Goal: Information Seeking & Learning: Compare options

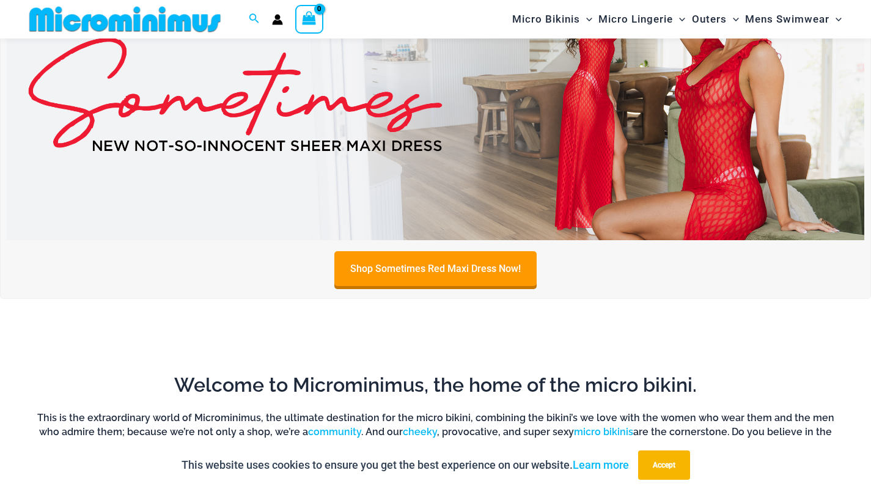
scroll to position [481, 0]
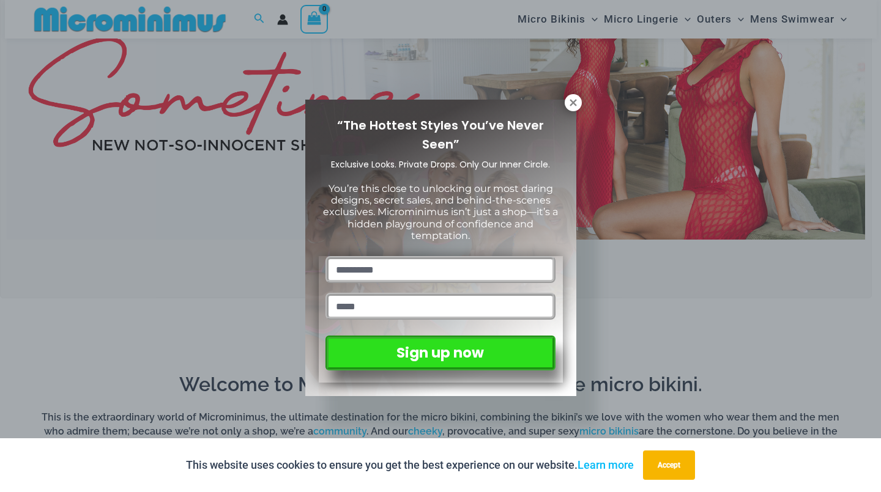
click at [572, 103] on icon at bounding box center [572, 102] width 7 height 7
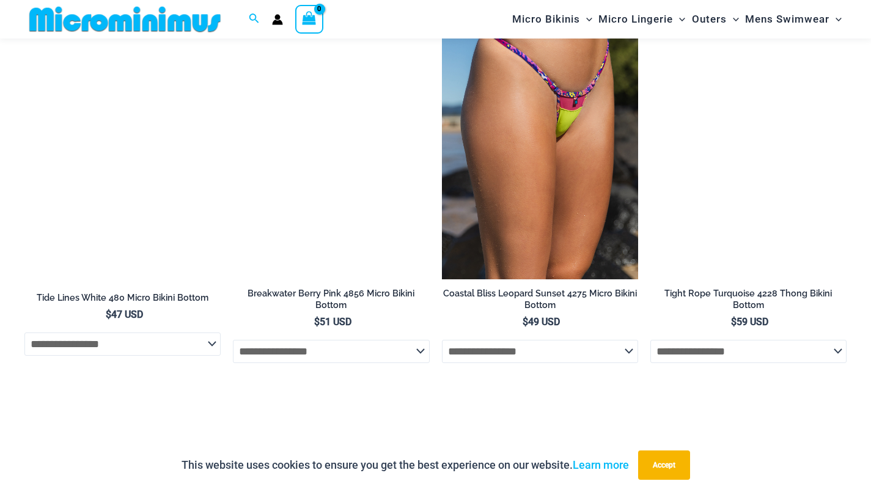
scroll to position [2976, 0]
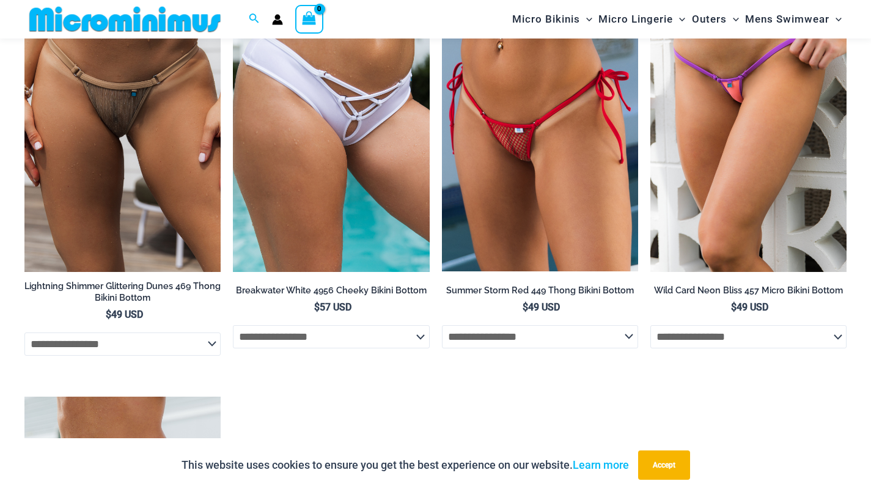
scroll to position [3394, 0]
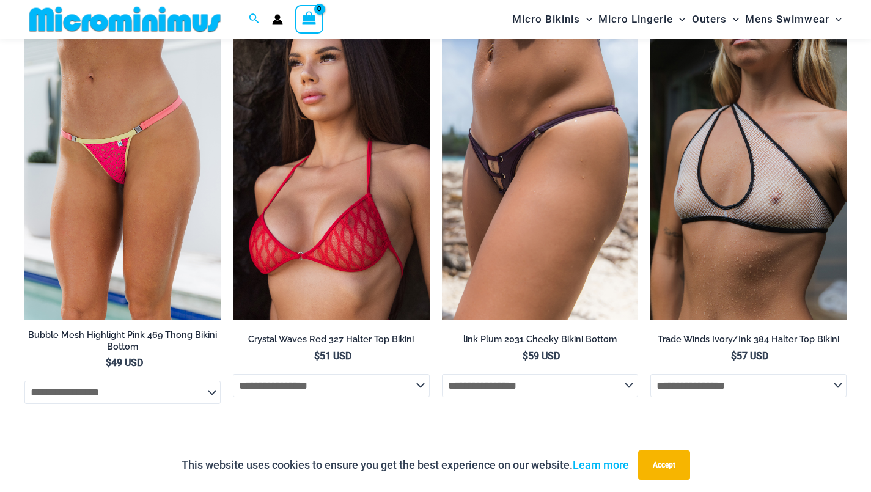
scroll to position [3767, 0]
click at [651, 27] on img at bounding box center [651, 27] width 0 height 0
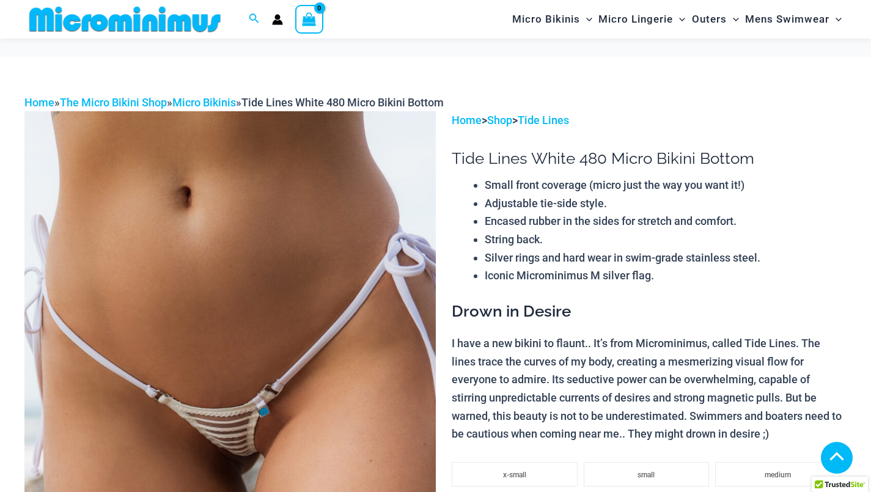
scroll to position [676, 0]
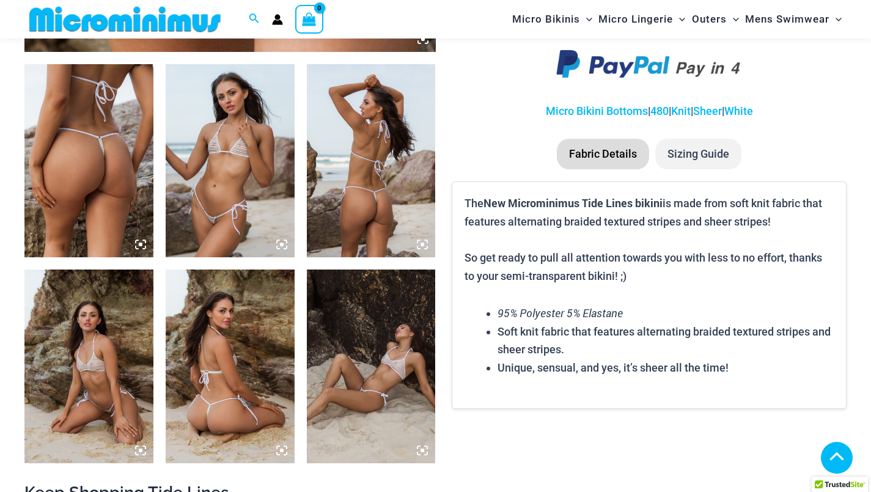
click at [207, 142] on img at bounding box center [230, 160] width 129 height 193
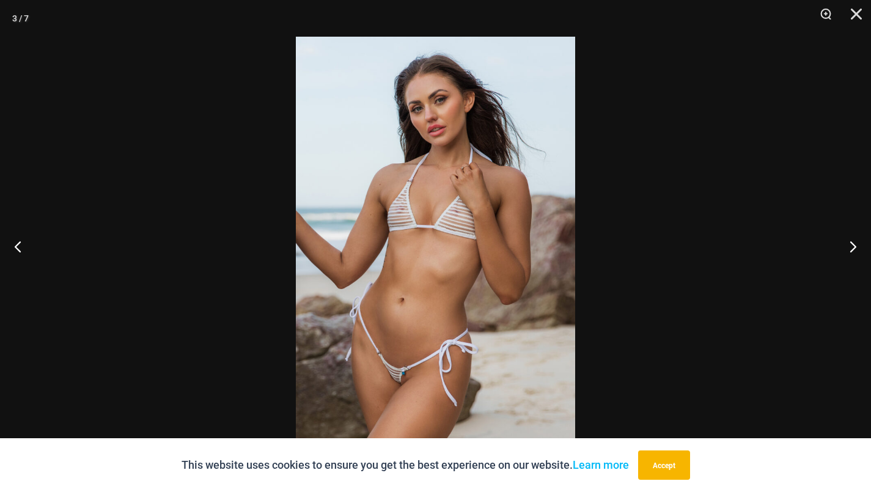
click at [140, 144] on div at bounding box center [435, 246] width 871 height 492
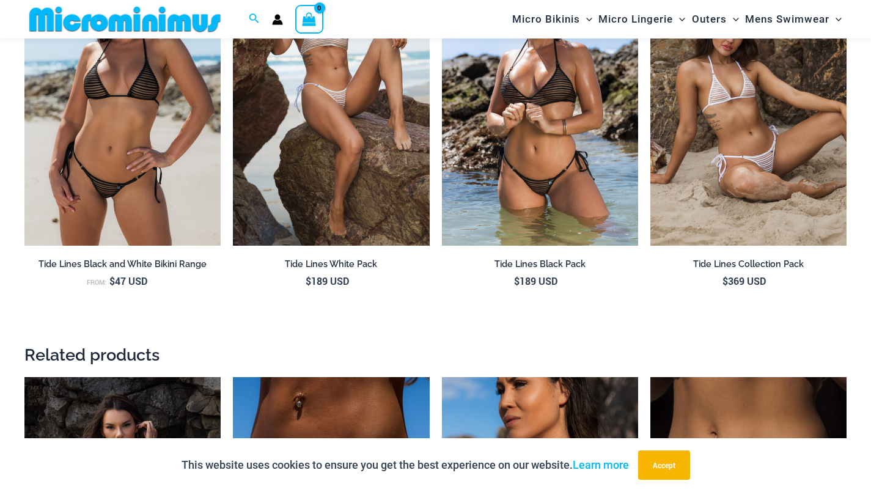
scroll to position [1221, 0]
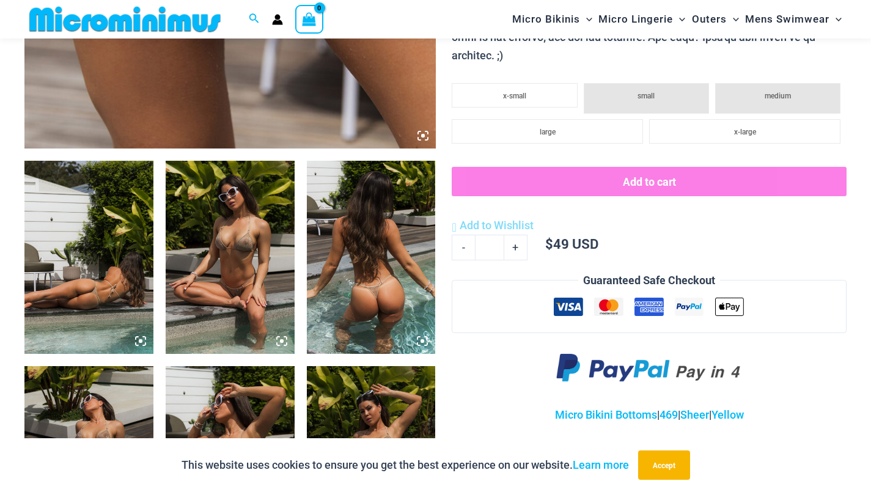
scroll to position [581, 0]
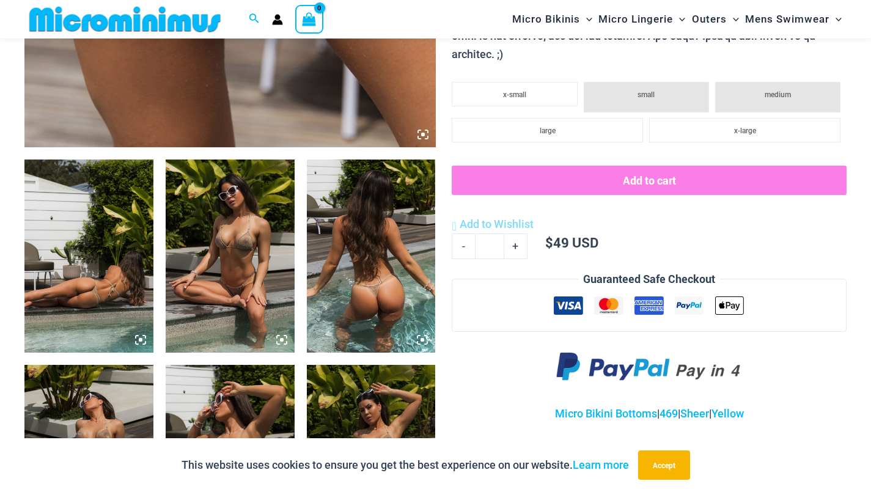
click at [220, 220] on img at bounding box center [230, 256] width 129 height 193
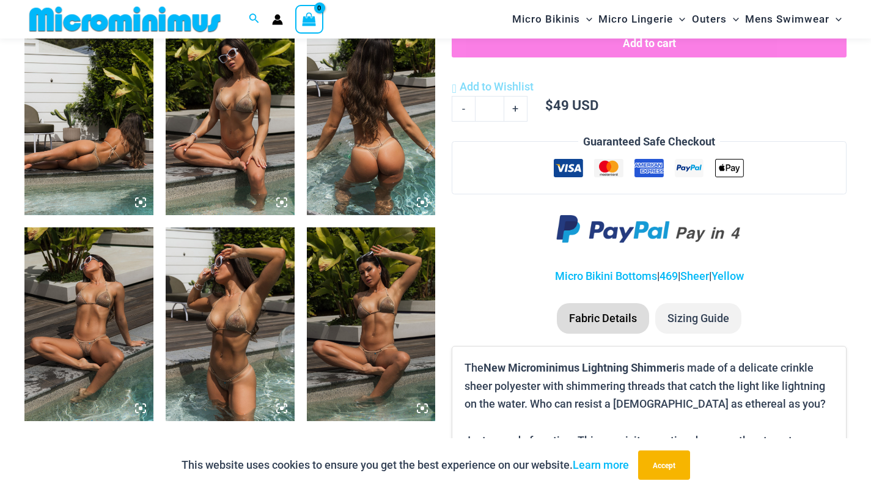
scroll to position [741, 0]
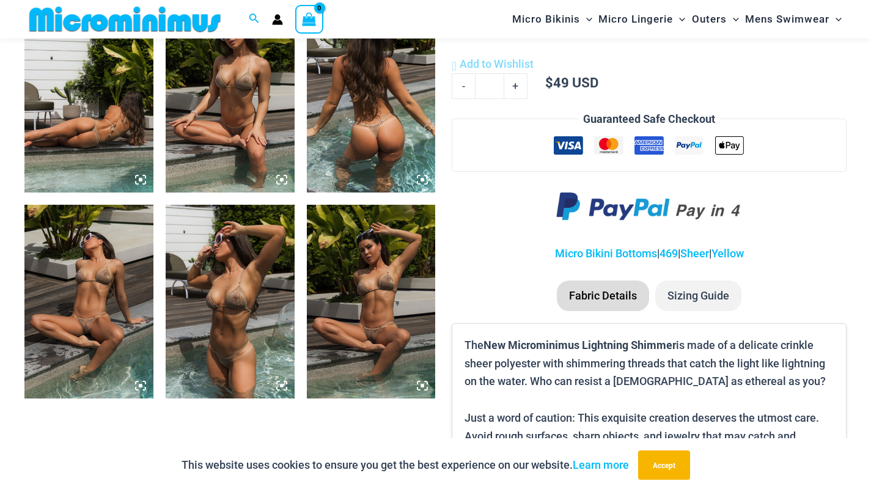
click at [88, 264] on img at bounding box center [88, 301] width 129 height 193
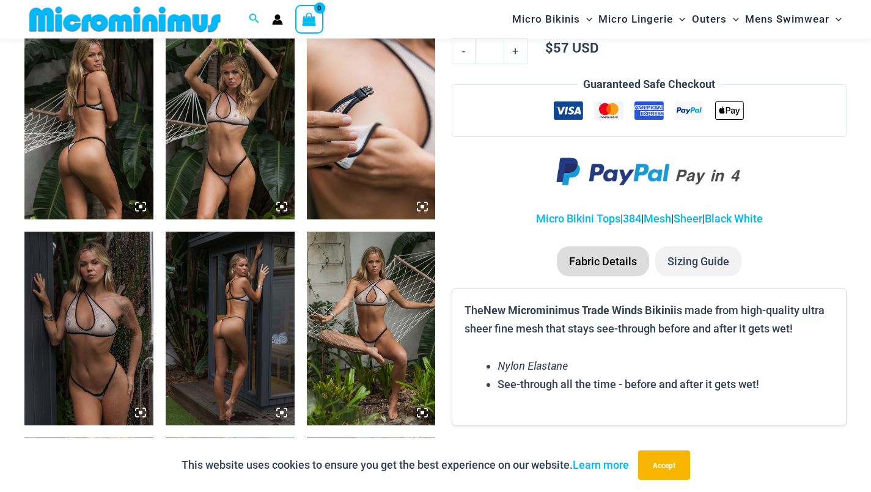
scroll to position [715, 0]
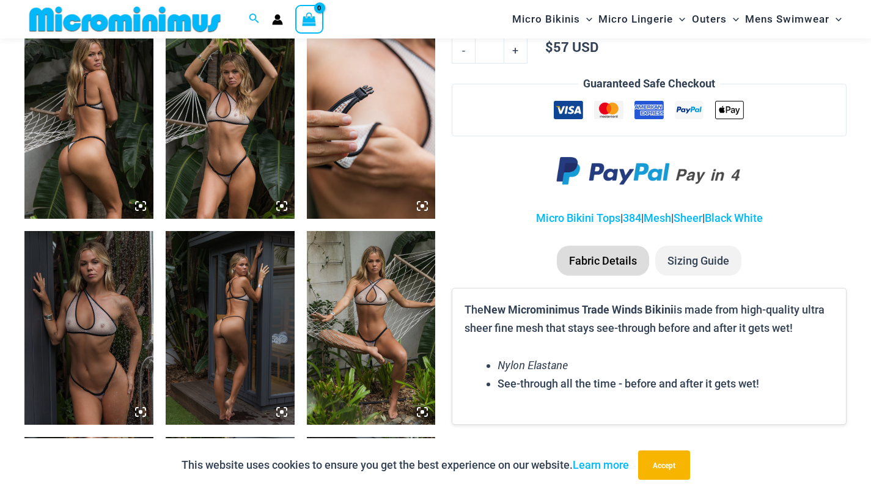
click at [87, 278] on img at bounding box center [88, 327] width 129 height 193
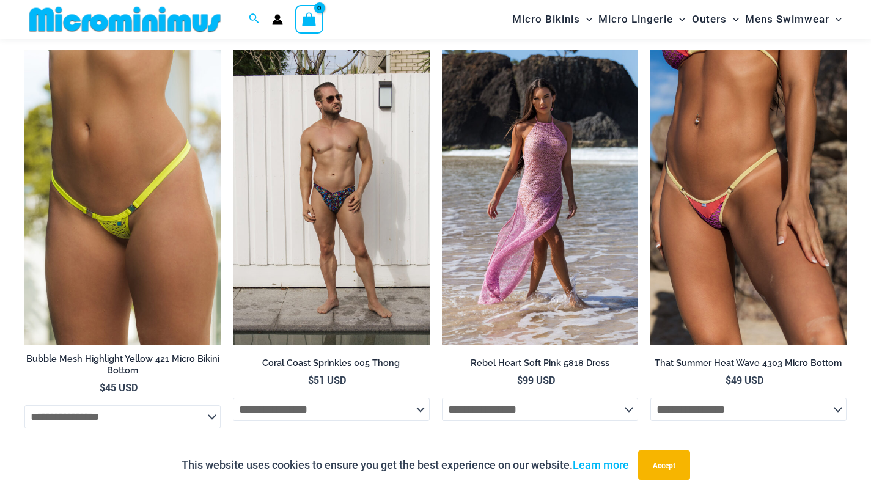
scroll to position [2156, 0]
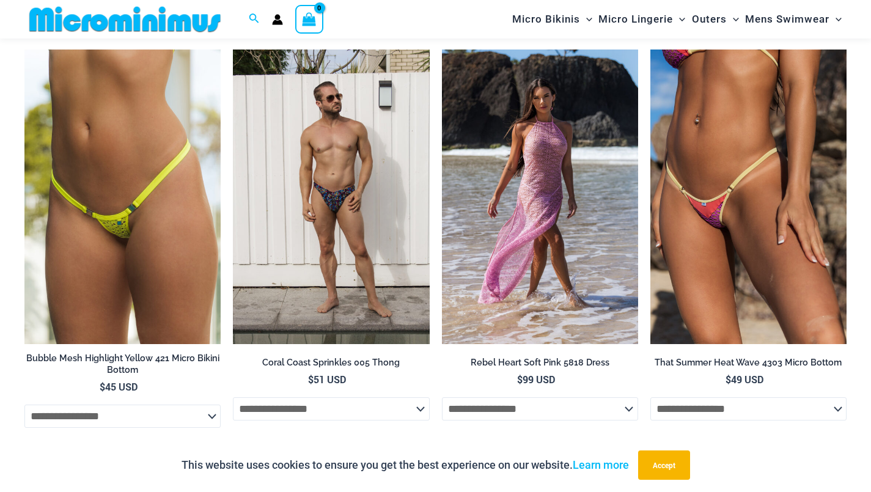
click at [24, 50] on img at bounding box center [24, 50] width 0 height 0
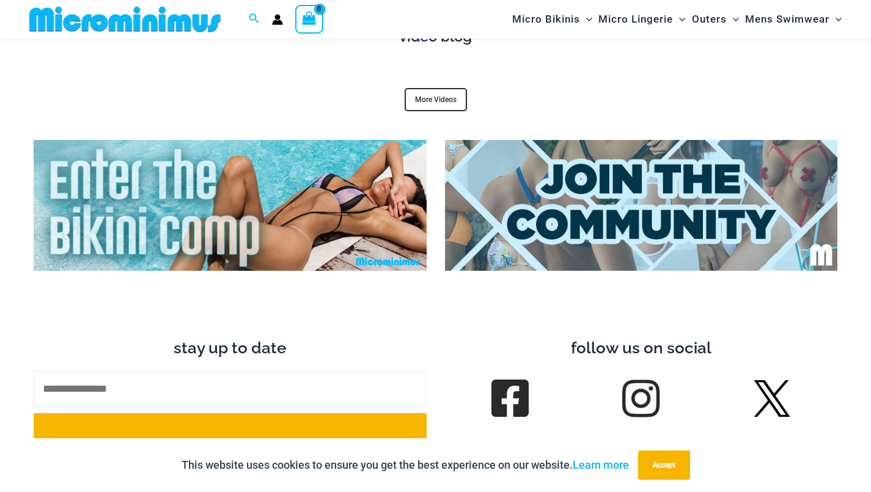
scroll to position [4234, 0]
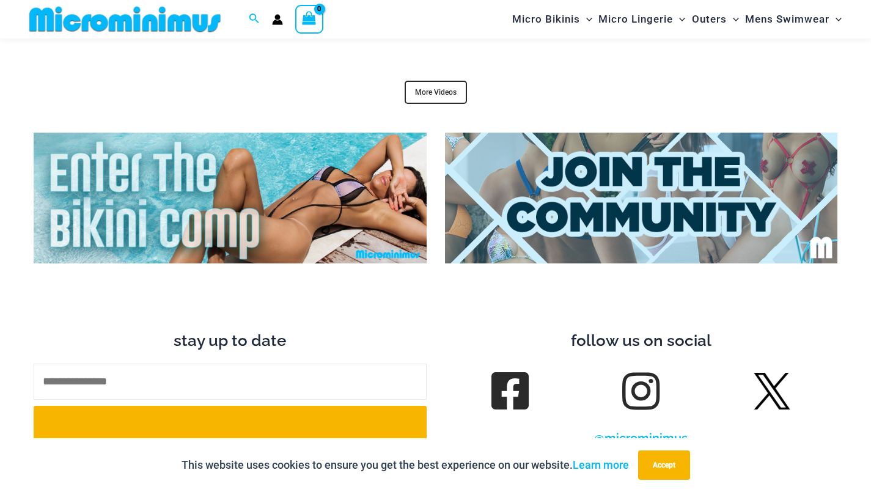
click at [143, 182] on img at bounding box center [230, 198] width 393 height 131
